Goal: Task Accomplishment & Management: Manage account settings

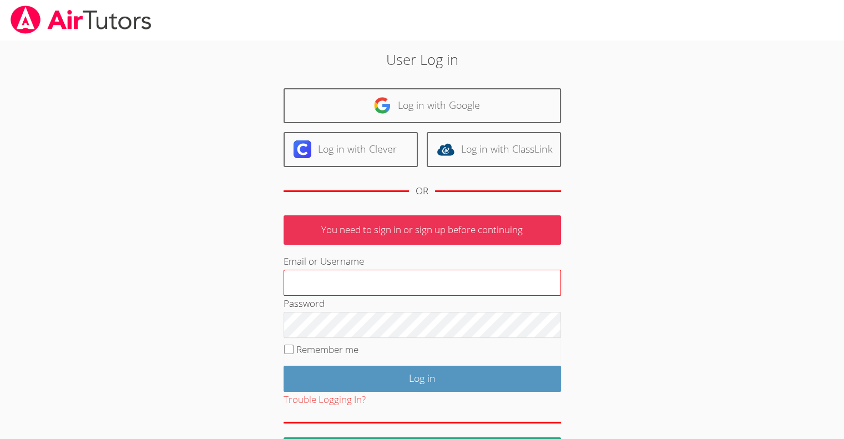
click at [355, 286] on input "Email or Username" at bounding box center [423, 283] width 278 height 27
type input "[EMAIL_ADDRESS][DOMAIN_NAME]"
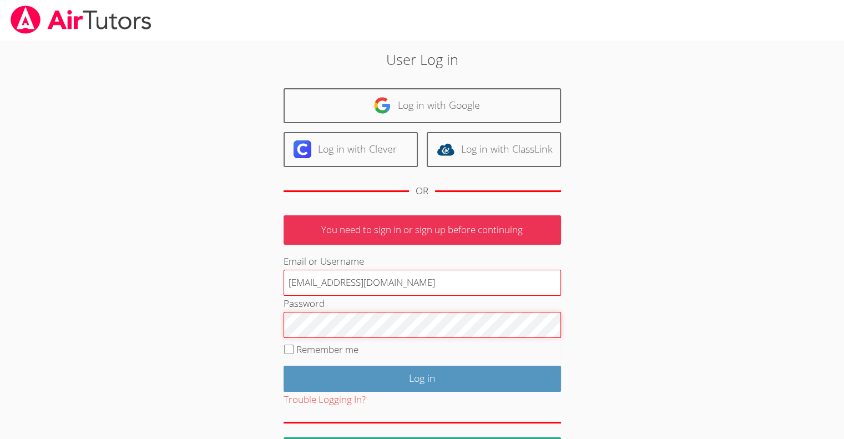
click at [284, 366] on input "Log in" at bounding box center [423, 379] width 278 height 26
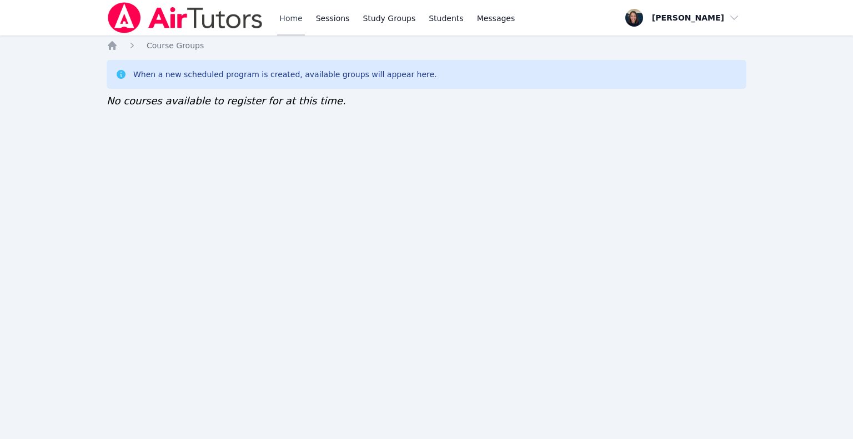
click at [293, 17] on link "Home" at bounding box center [290, 18] width 27 height 36
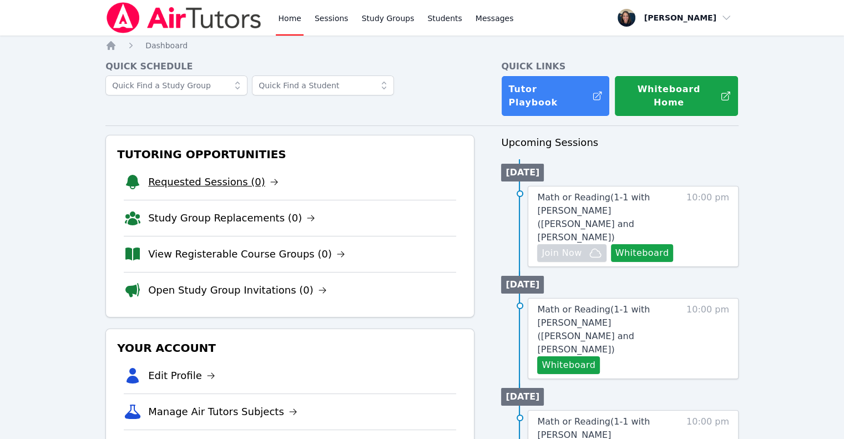
click at [241, 174] on link "Requested Sessions (0)" at bounding box center [213, 182] width 130 height 16
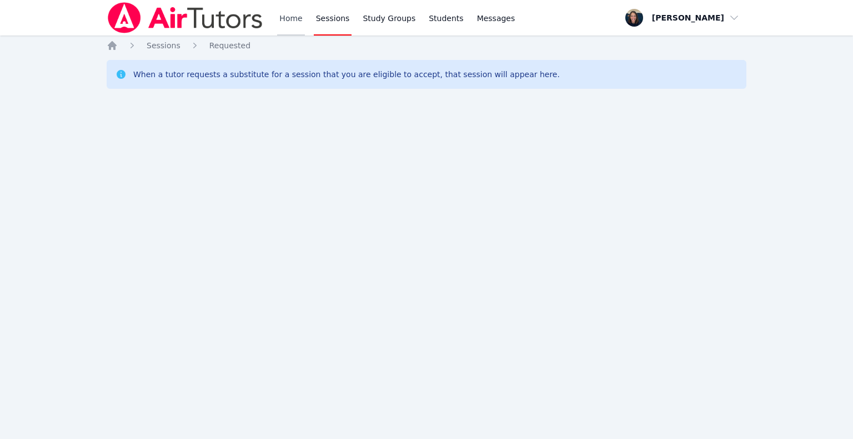
click at [287, 19] on link "Home" at bounding box center [290, 18] width 27 height 36
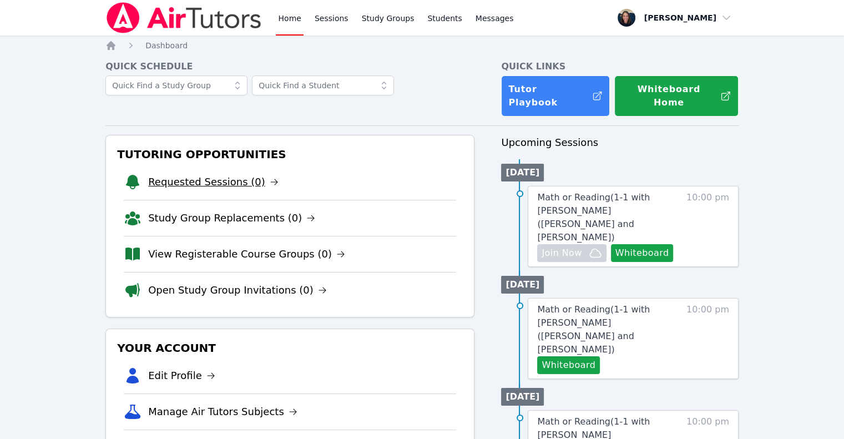
click at [223, 177] on link "Requested Sessions (0)" at bounding box center [213, 182] width 130 height 16
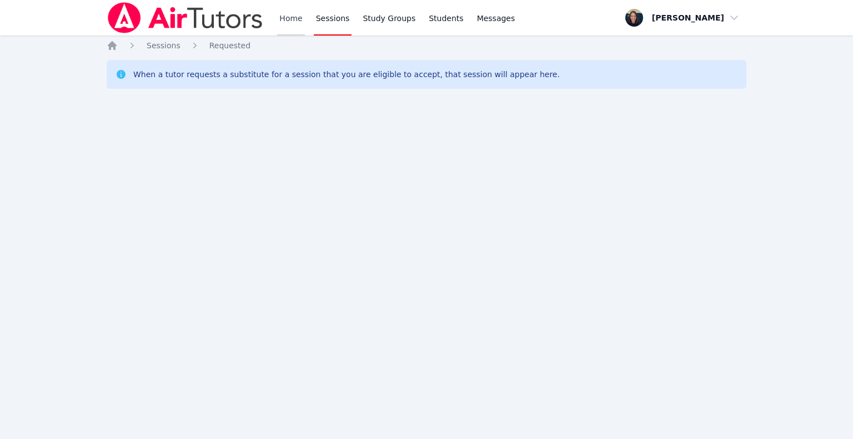
click at [291, 27] on link "Home" at bounding box center [290, 18] width 27 height 36
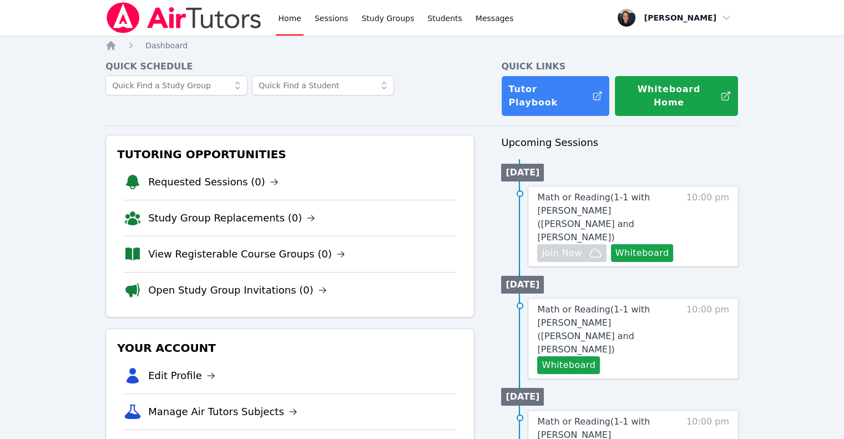
click at [233, 175] on link "Requested Sessions (0)" at bounding box center [213, 182] width 130 height 16
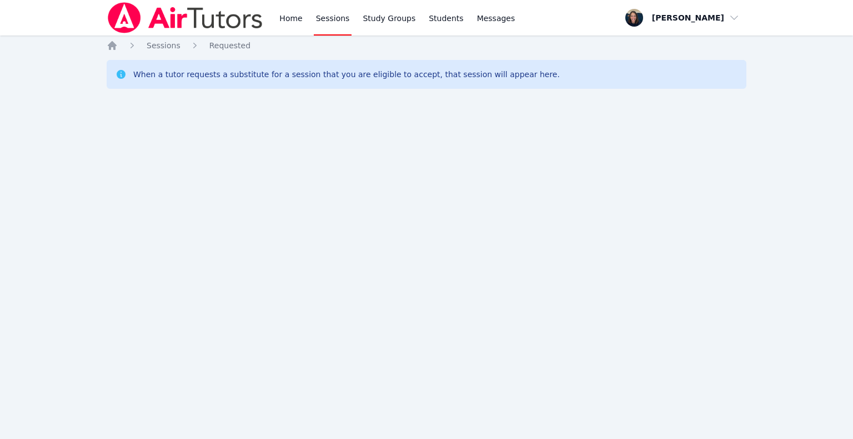
click at [302, 25] on link "Home" at bounding box center [290, 18] width 27 height 36
